Goal: Task Accomplishment & Management: Use online tool/utility

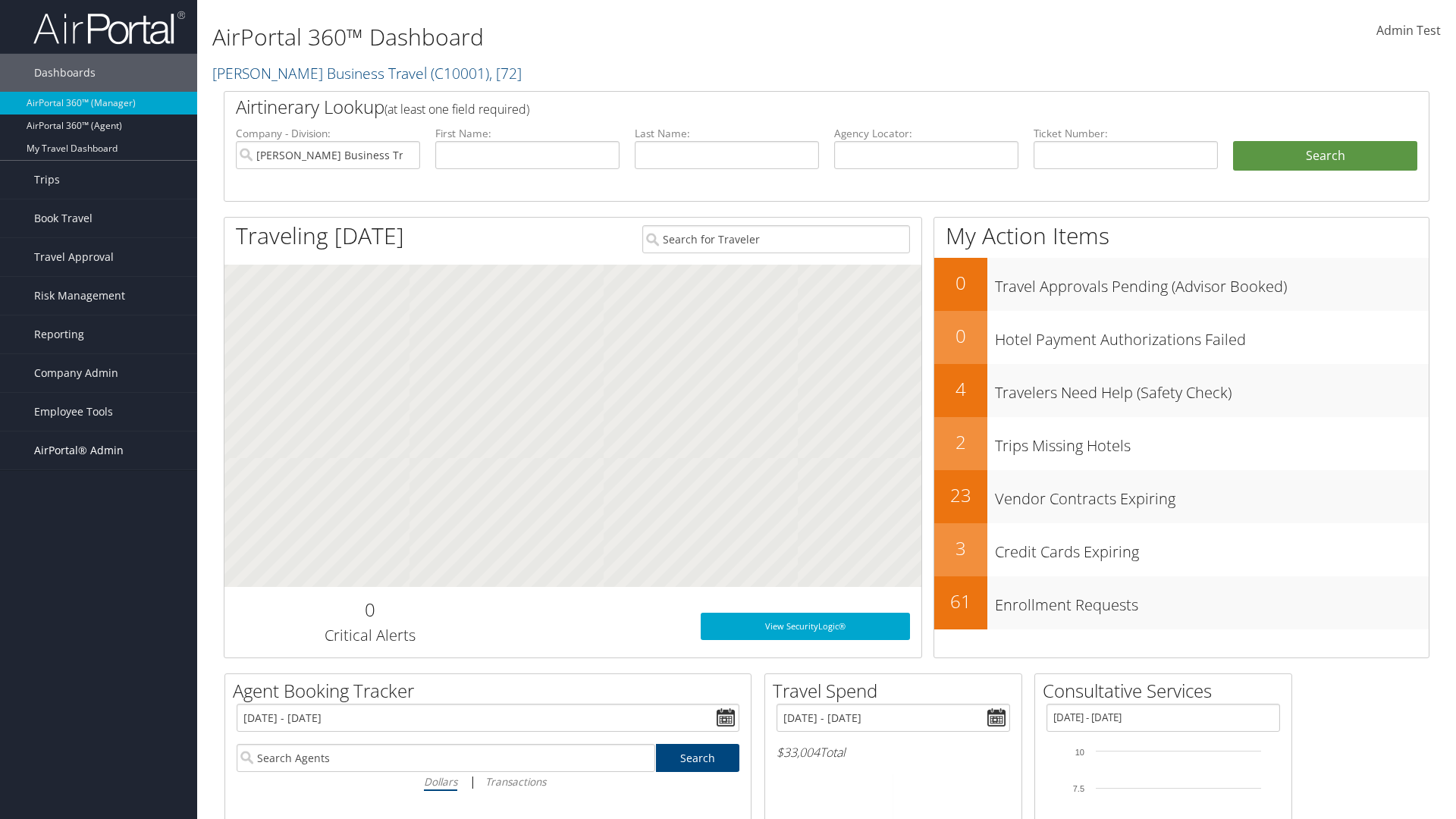
click at [98, 451] on span "AirPortal® Admin" at bounding box center [79, 451] width 90 height 38
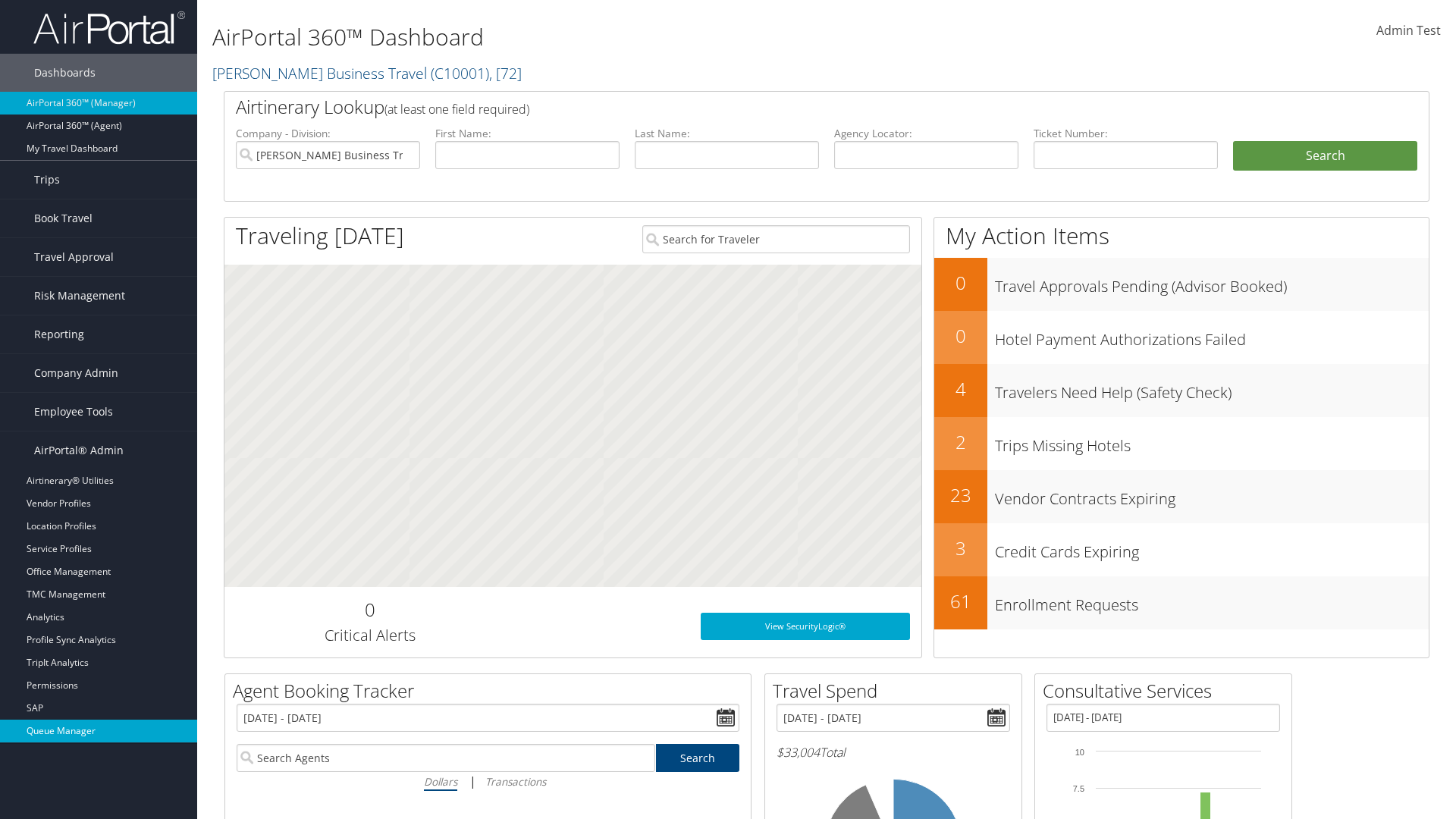
click at [98, 731] on link "Queue Manager" at bounding box center [98, 731] width 197 height 23
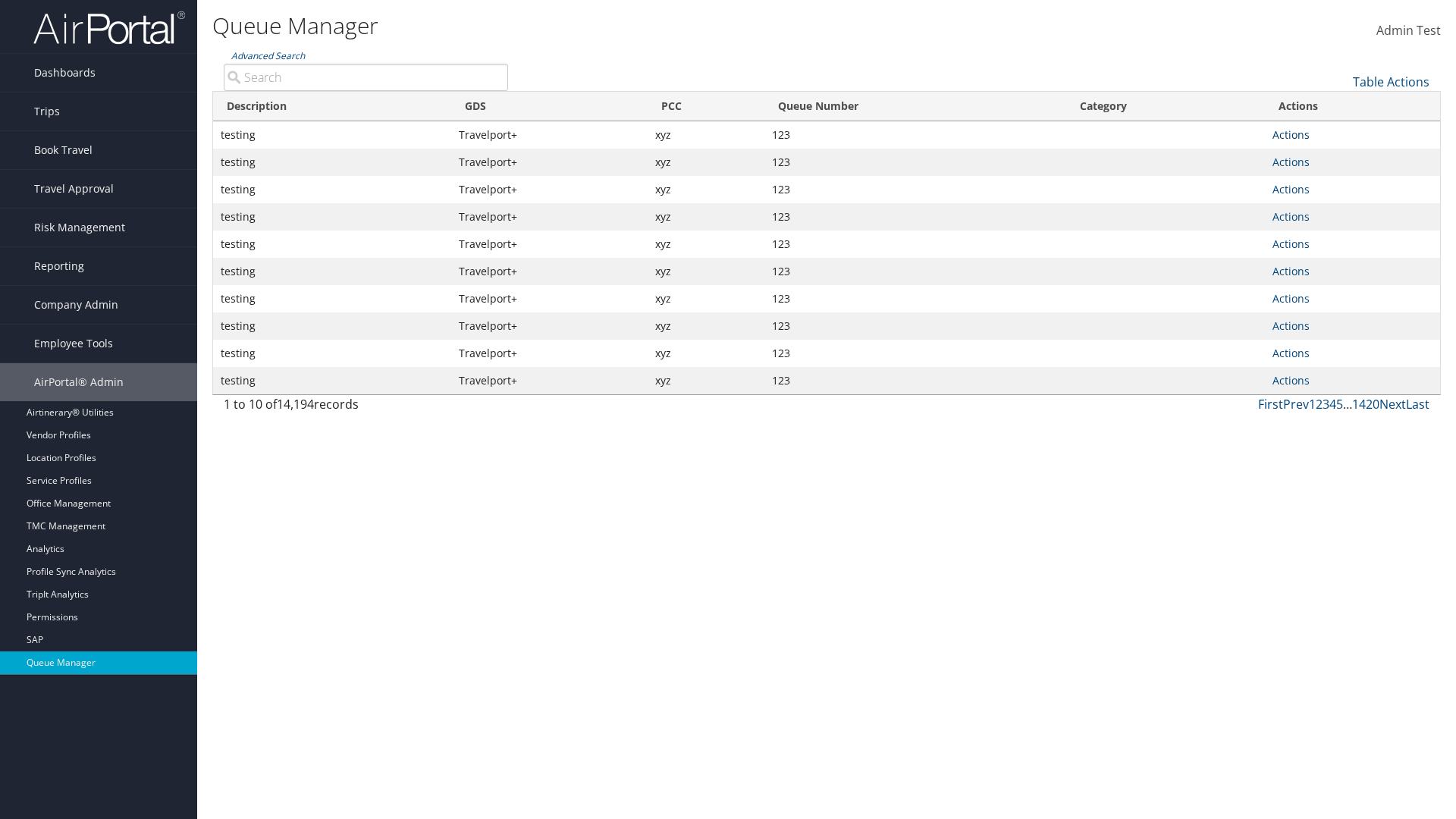
click at [1291, 134] on link "Actions" at bounding box center [1291, 134] width 37 height 15
click at [1235, 260] on link "Push To Queue" at bounding box center [1235, 260] width 142 height 26
type input "Push To Queue"
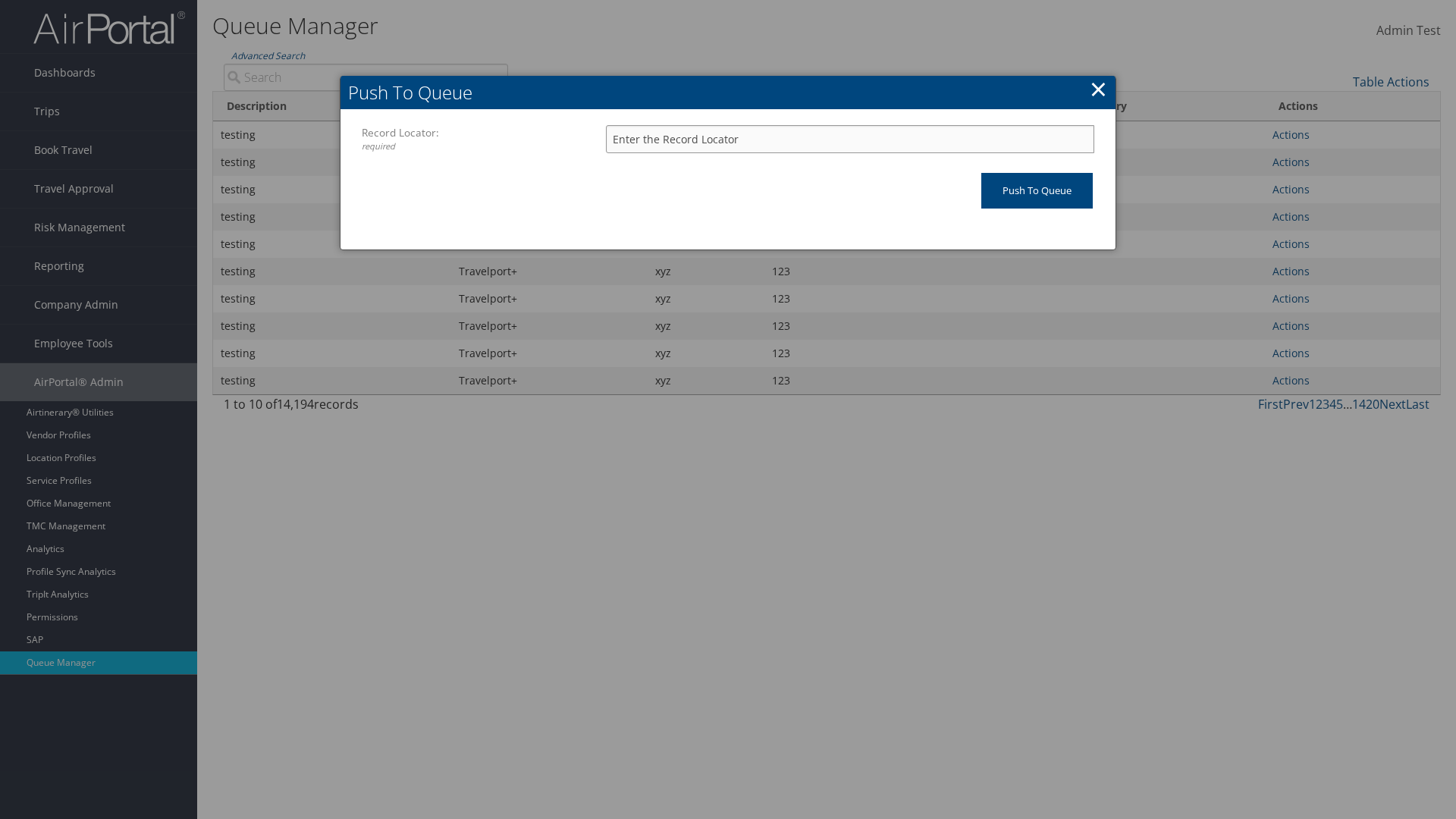
click at [851, 138] on input "Record Locator: required" at bounding box center [850, 138] width 488 height 28
type input "123"
click at [1037, 191] on input "Push To Queue" at bounding box center [1037, 191] width 111 height 36
